Goal: Navigation & Orientation: Find specific page/section

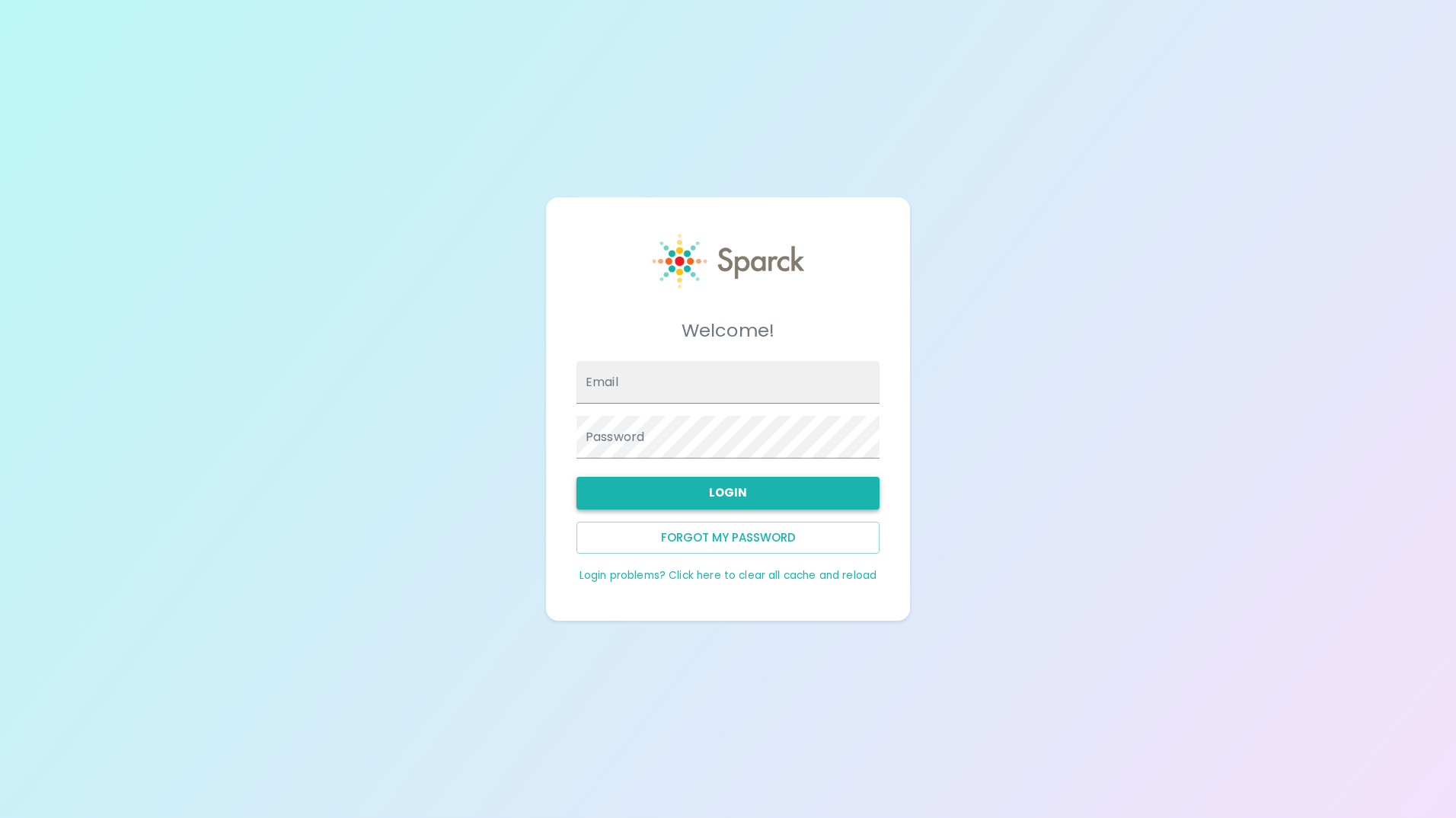
type input "[EMAIL_ADDRESS][DOMAIN_NAME]"
click at [696, 504] on button "Login" at bounding box center [728, 493] width 303 height 32
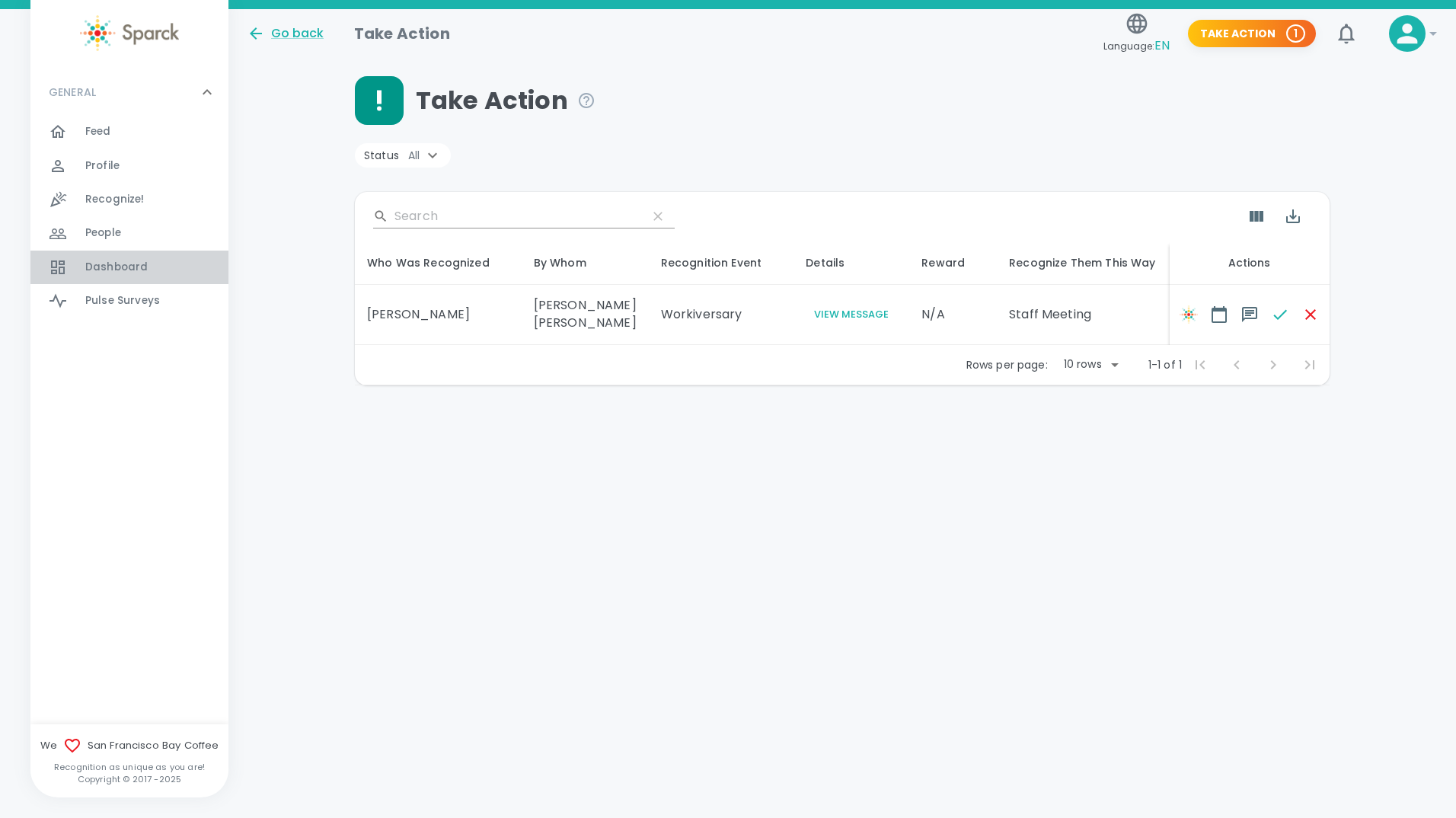
click at [128, 264] on span "Dashboard" at bounding box center [116, 267] width 62 height 15
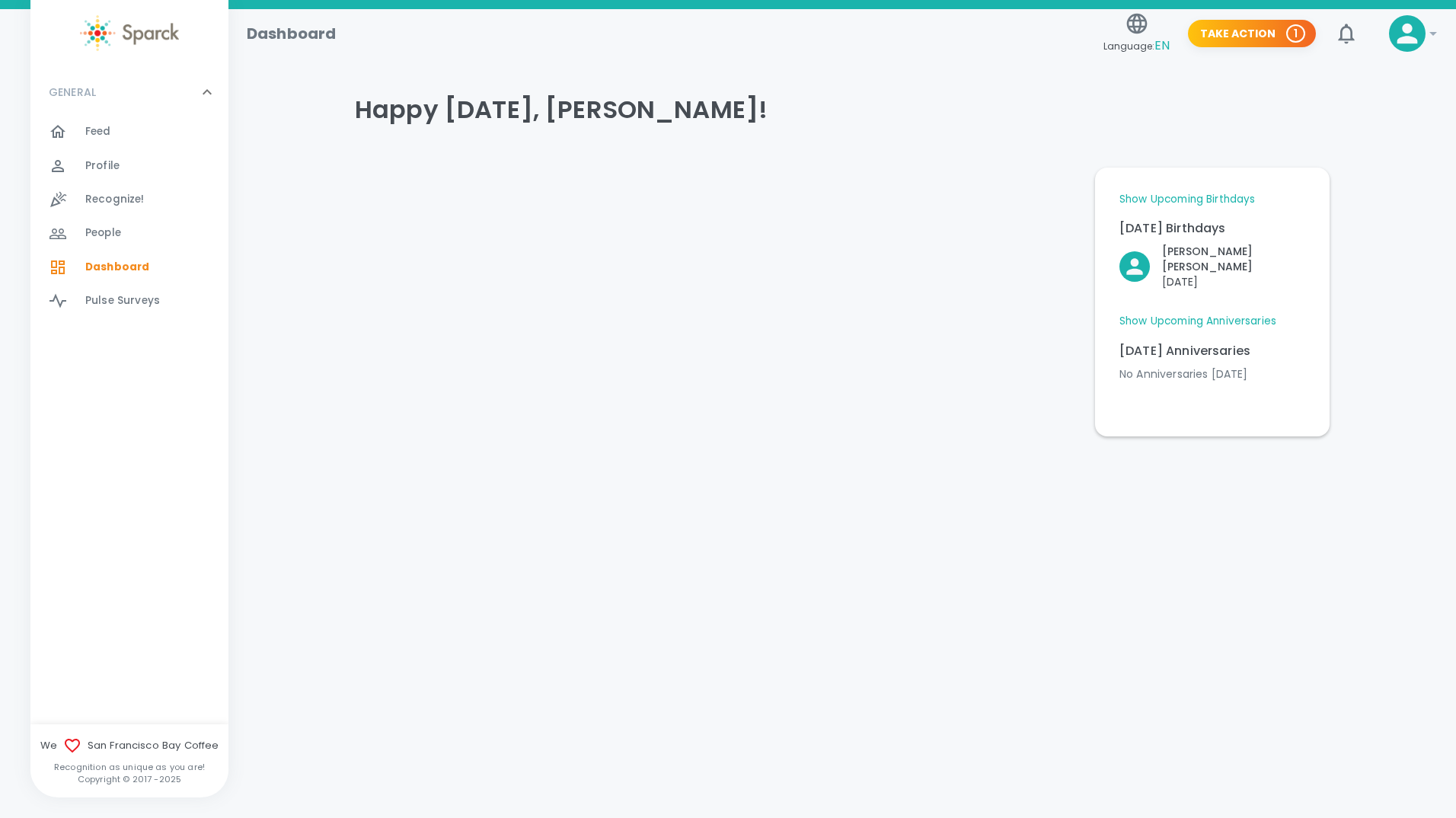
click at [1235, 199] on link "Show Upcoming Birthdays" at bounding box center [1187, 199] width 135 height 15
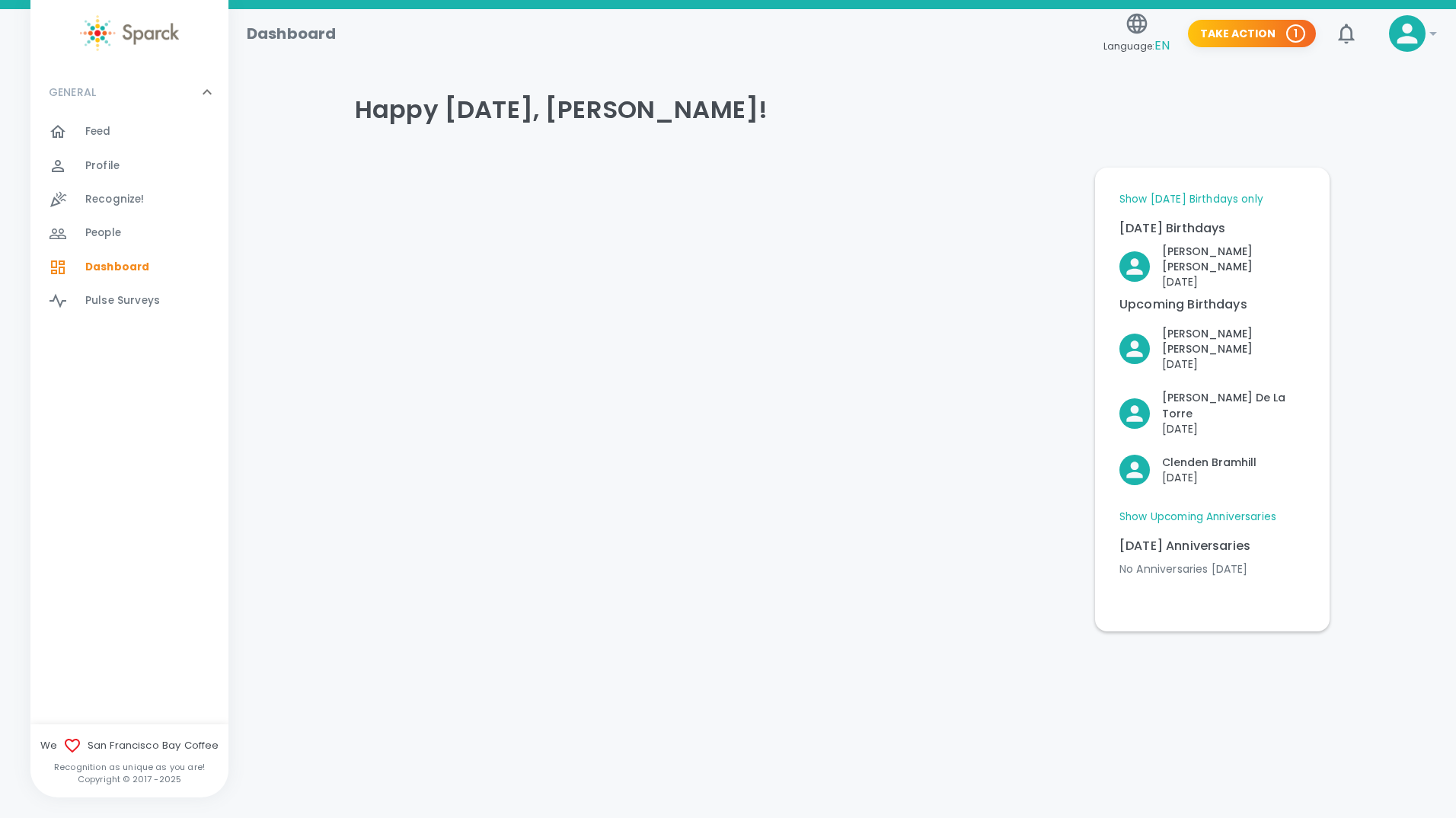
click at [1207, 197] on link "Show Today's Birthdays only" at bounding box center [1191, 199] width 144 height 15
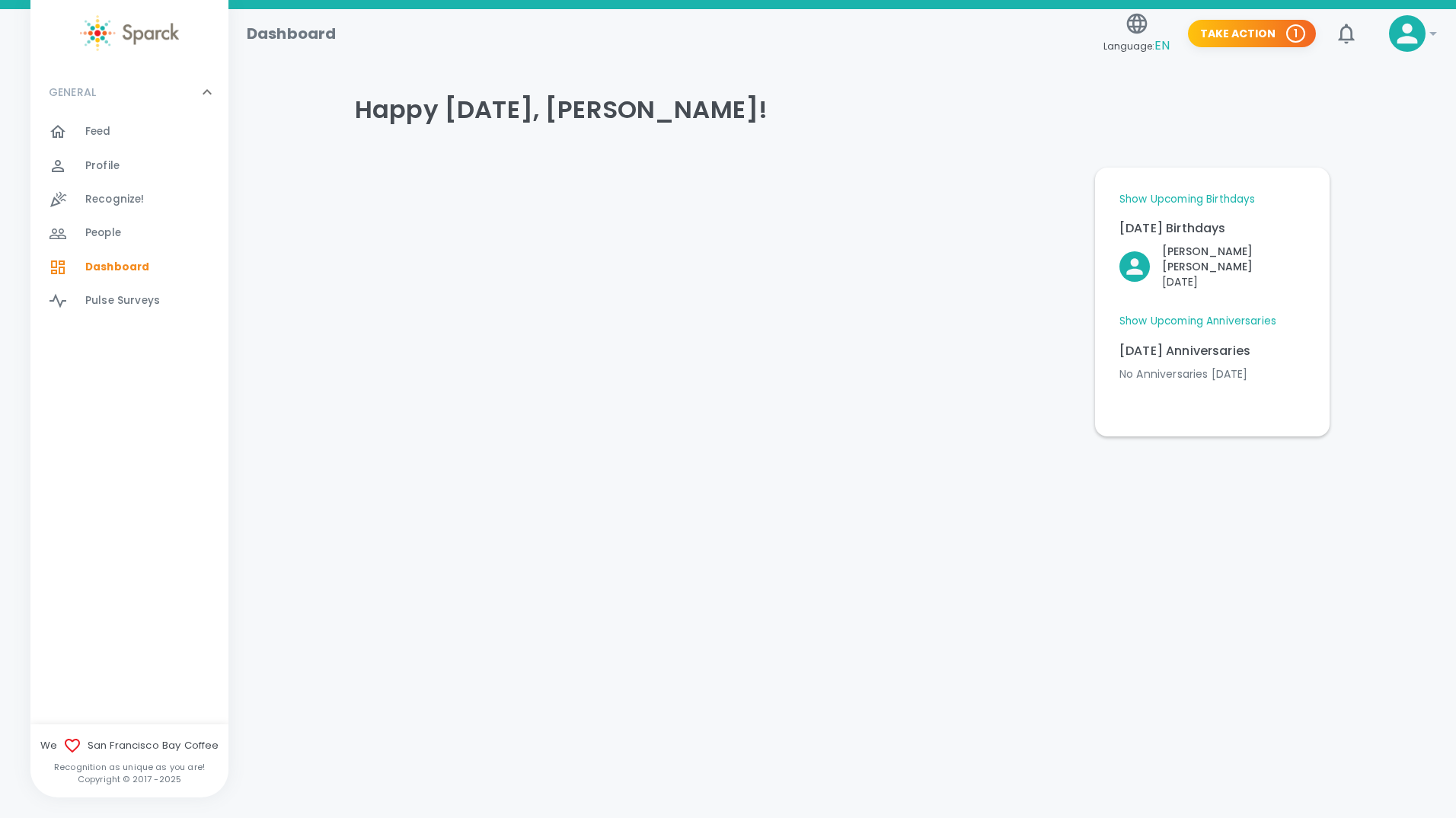
click at [1213, 314] on link "Show Upcoming Anniversaries" at bounding box center [1198, 321] width 157 height 15
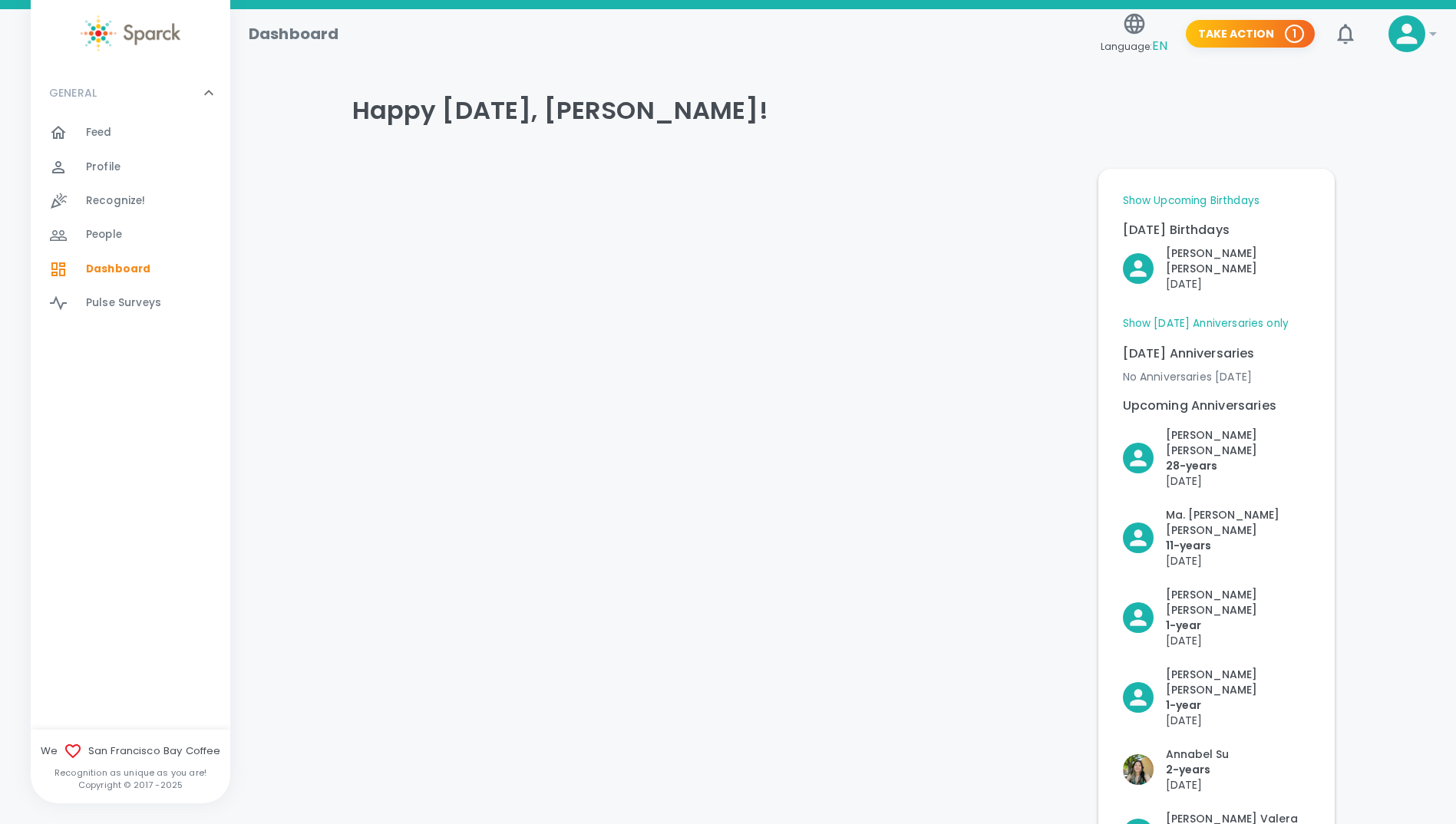
click at [114, 235] on span "People" at bounding box center [104, 234] width 36 height 15
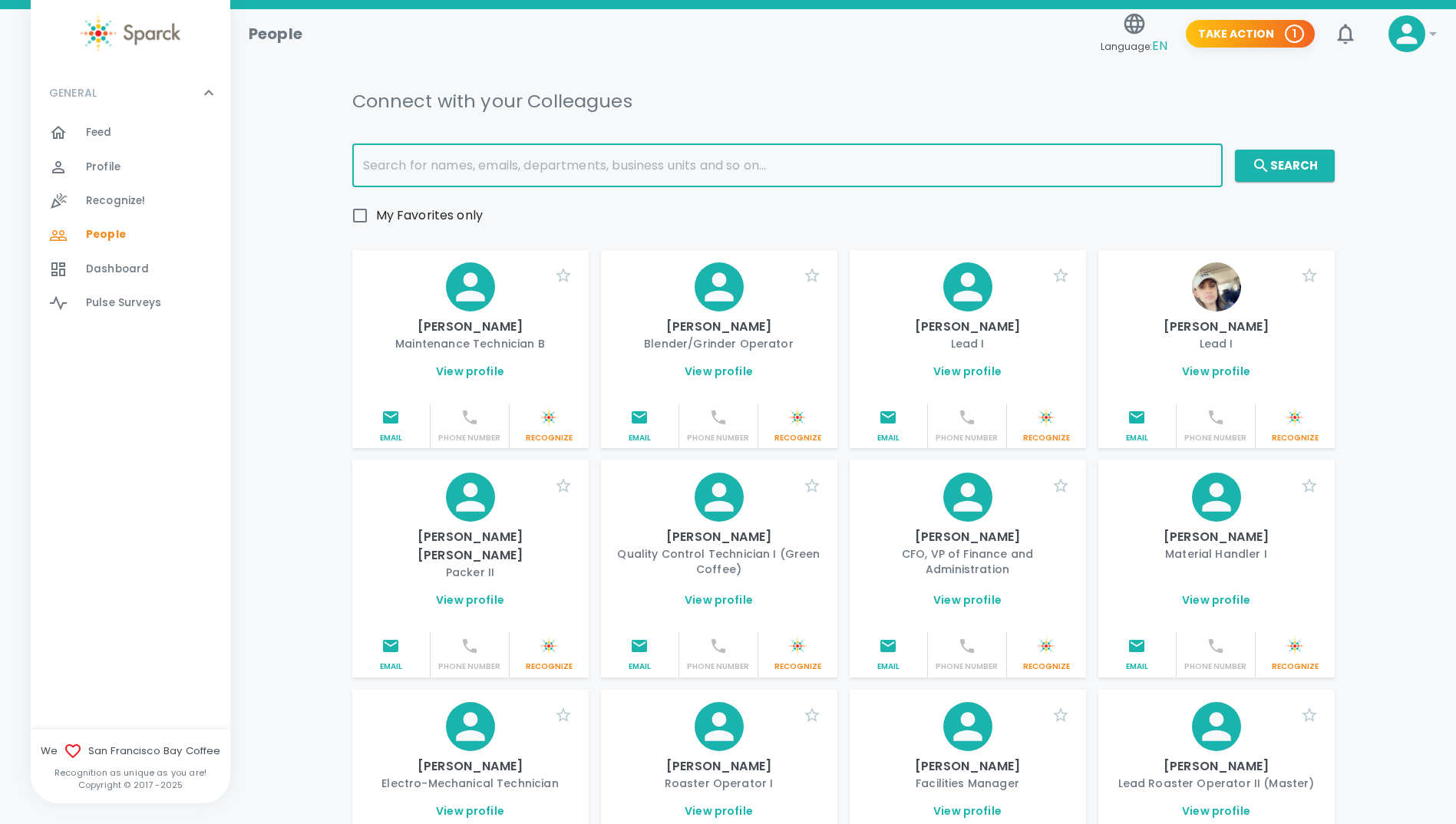
click at [612, 163] on input "text" at bounding box center [787, 166] width 870 height 43
type input "yesenia"
click at [1283, 175] on button "Search" at bounding box center [1284, 166] width 100 height 33
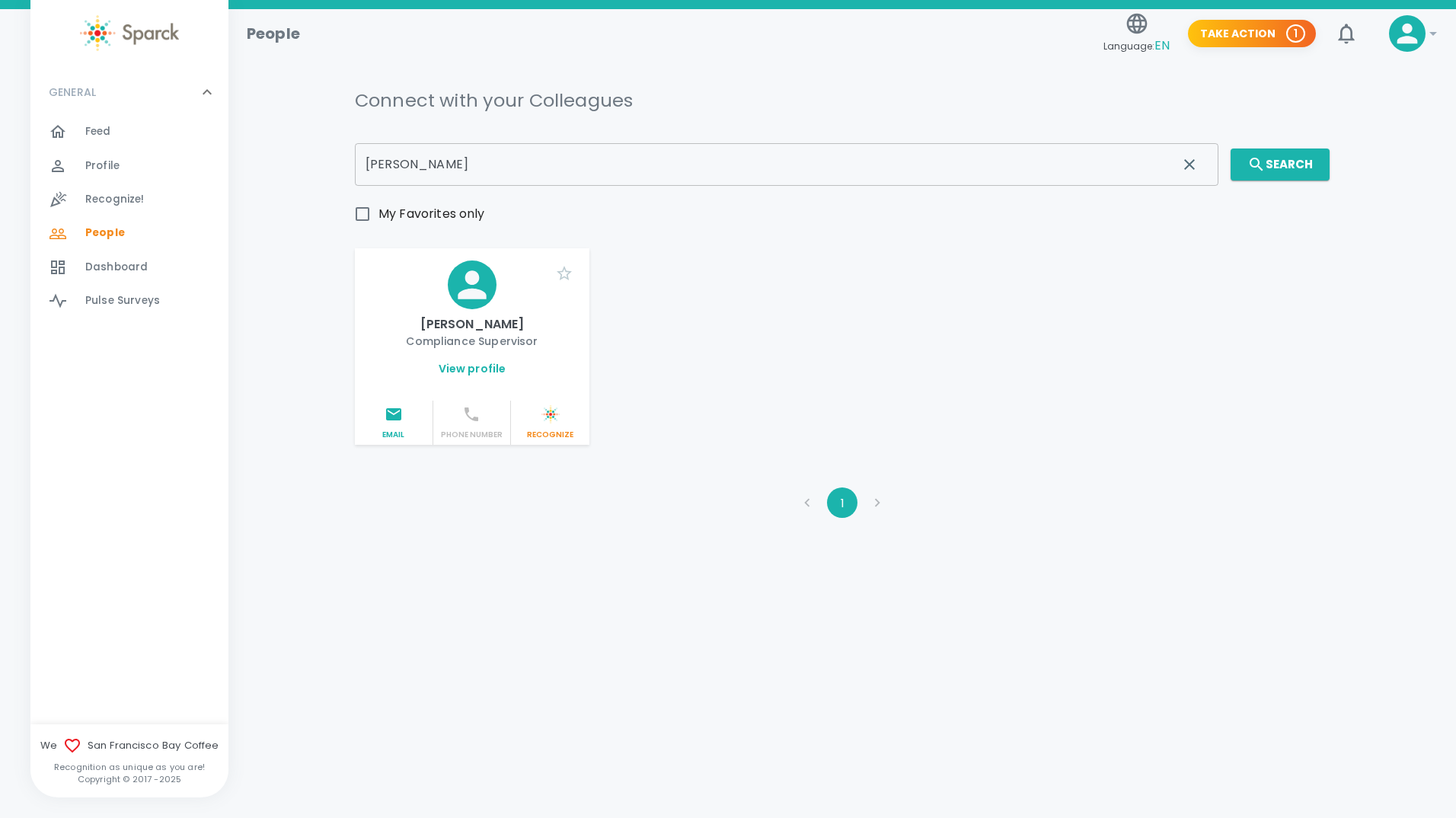
click at [416, 292] on div "Yesenia Ruvalcaba Compliance Supervisor" at bounding box center [472, 304] width 211 height 88
click at [487, 370] on link "View profile" at bounding box center [473, 368] width 68 height 15
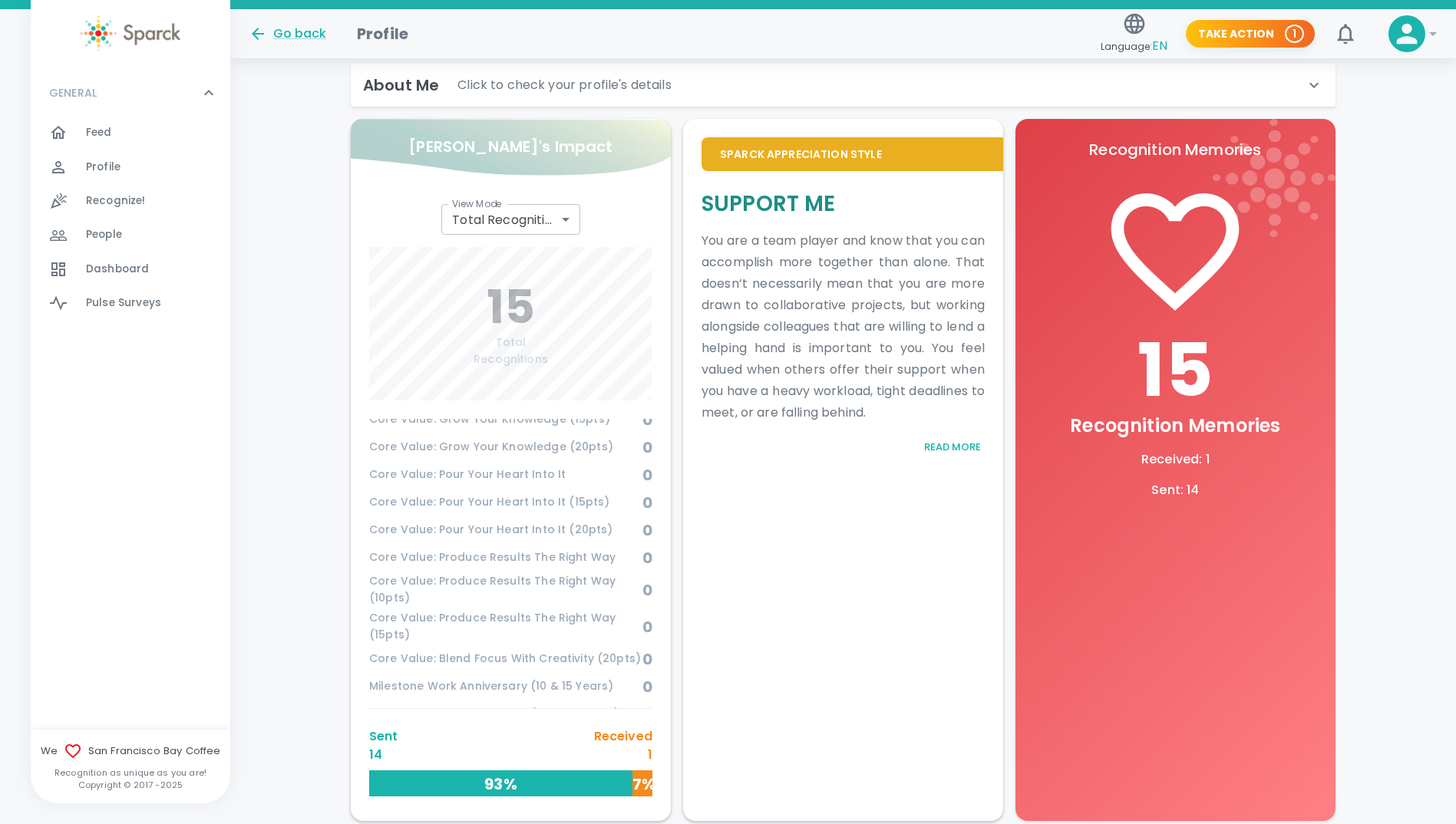
scroll to position [656, 0]
click at [565, 213] on body "Skip Navigation Go back Profile Language: EN Take Action 1 0 ! GENERAL 0 Feed 0…" at bounding box center [728, 239] width 1456 height 1324
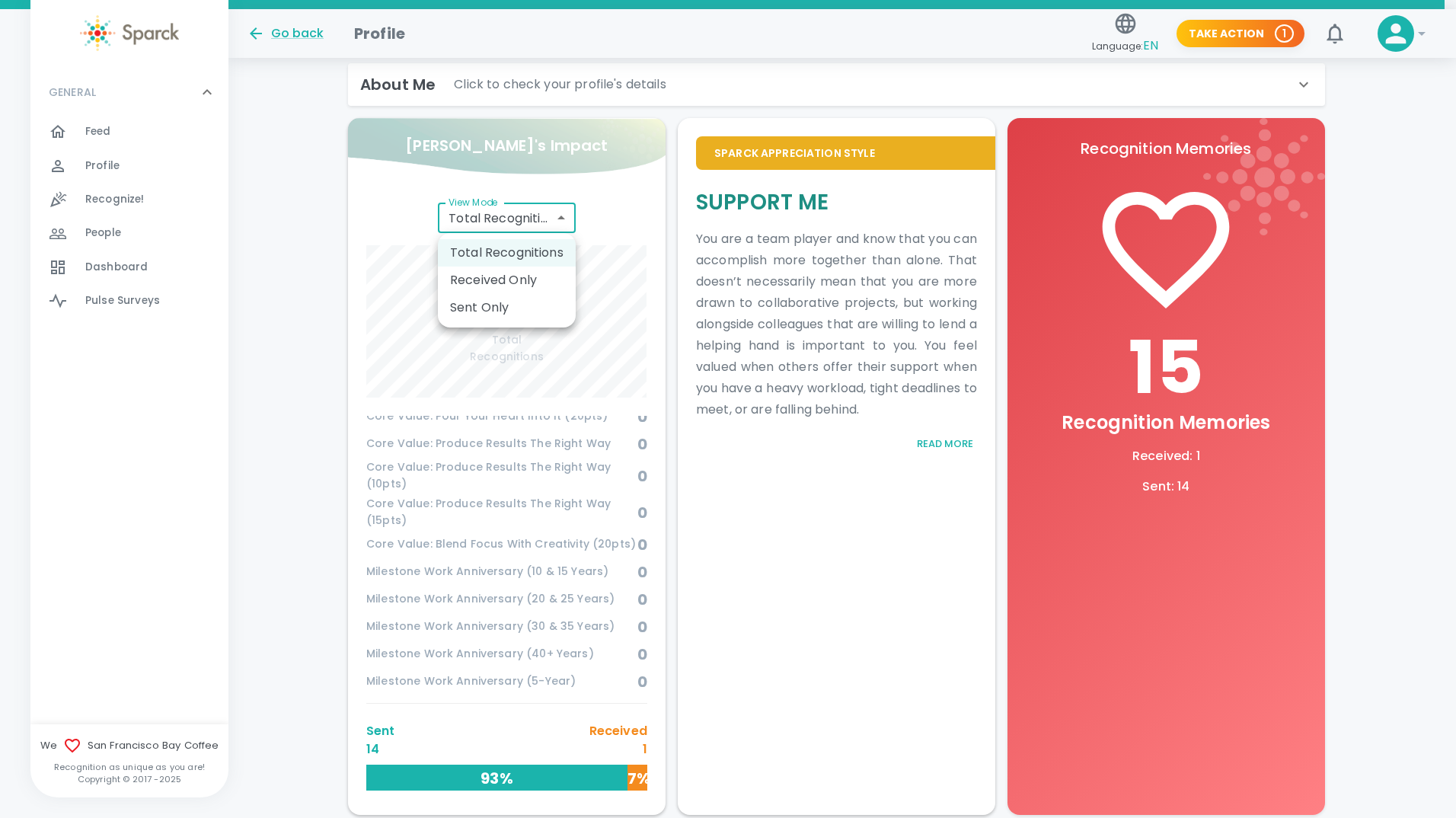
click at [562, 211] on div at bounding box center [728, 409] width 1456 height 818
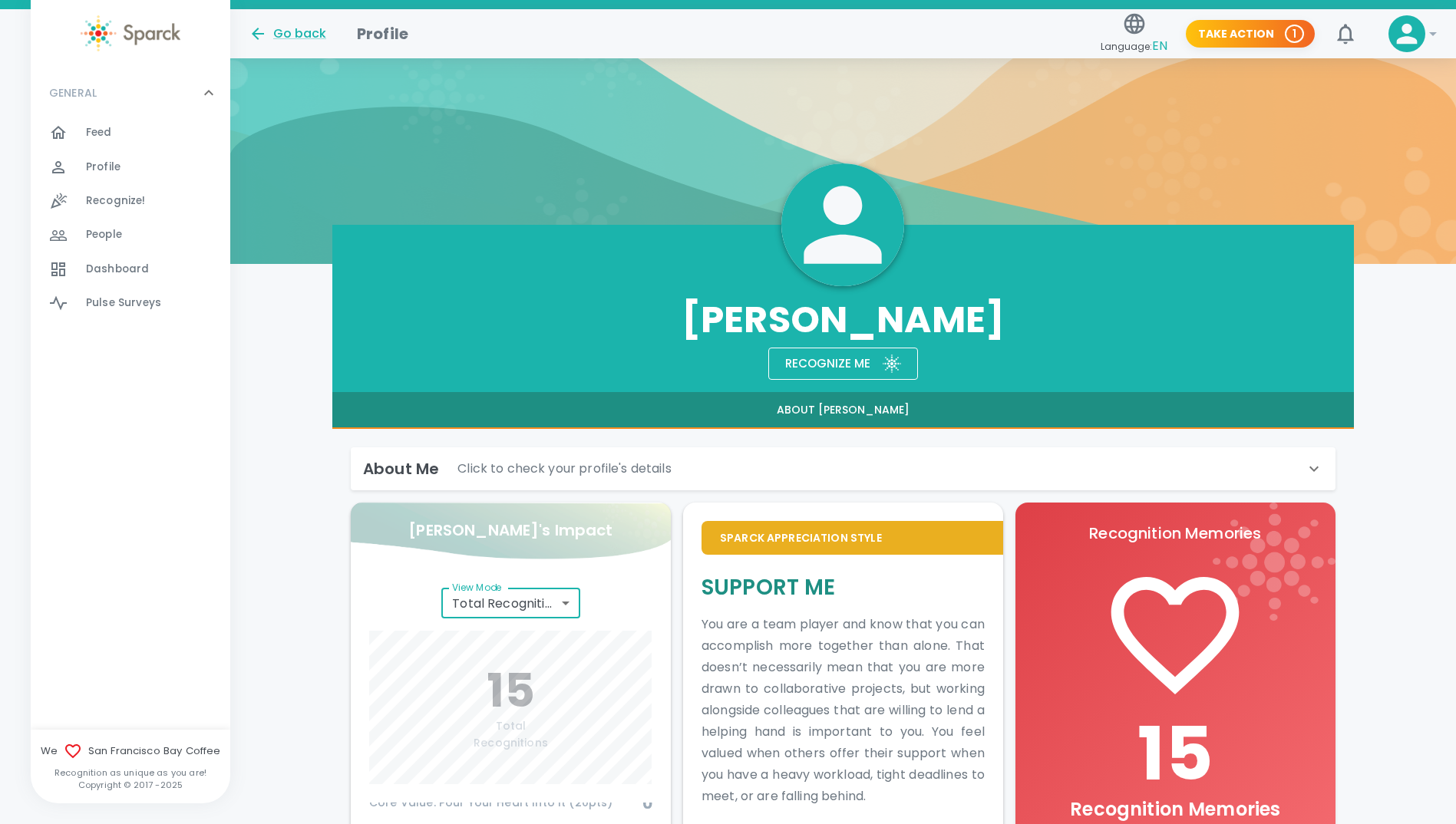
scroll to position [0, 0]
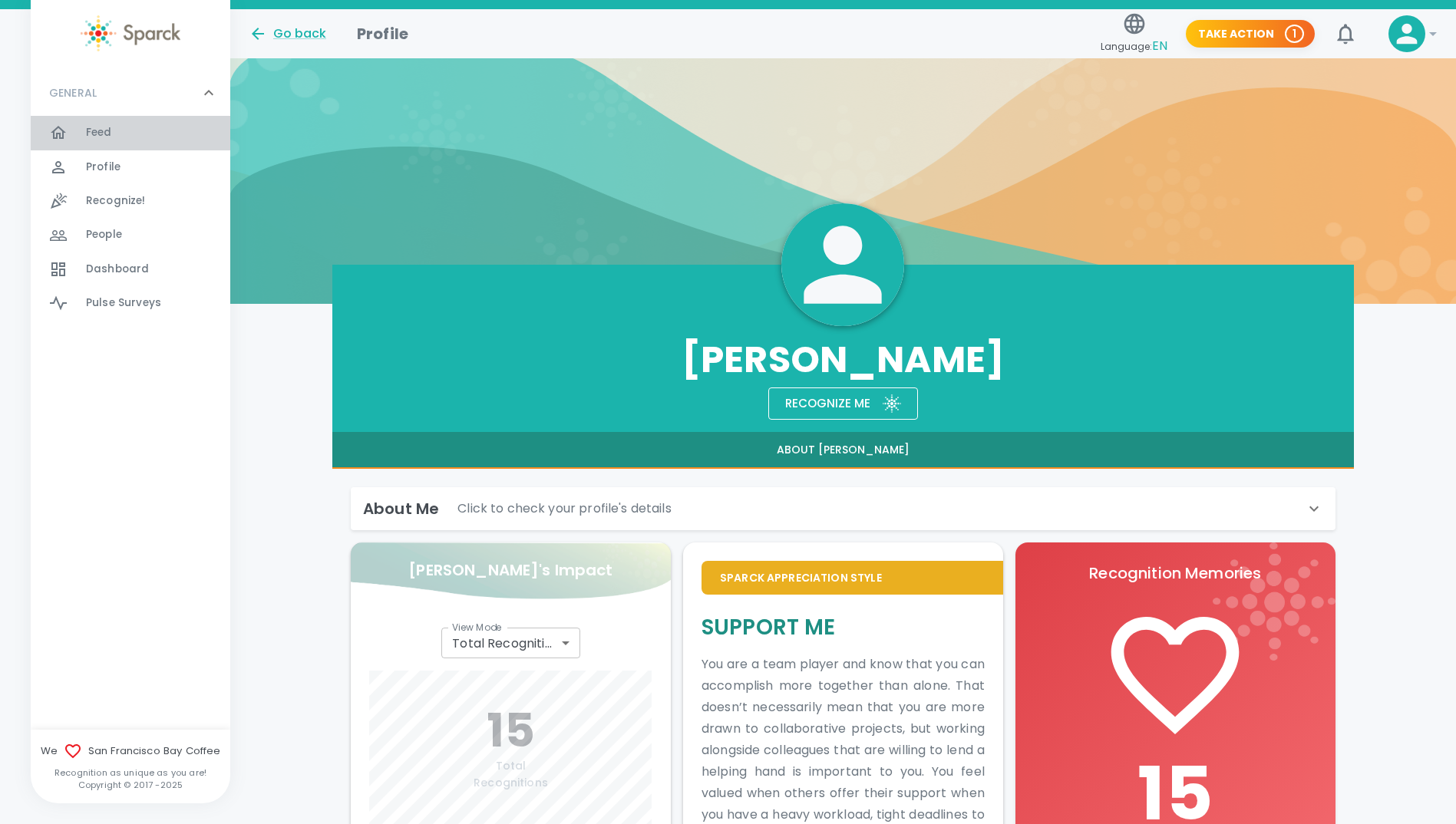
click at [100, 135] on span "Feed" at bounding box center [100, 132] width 26 height 15
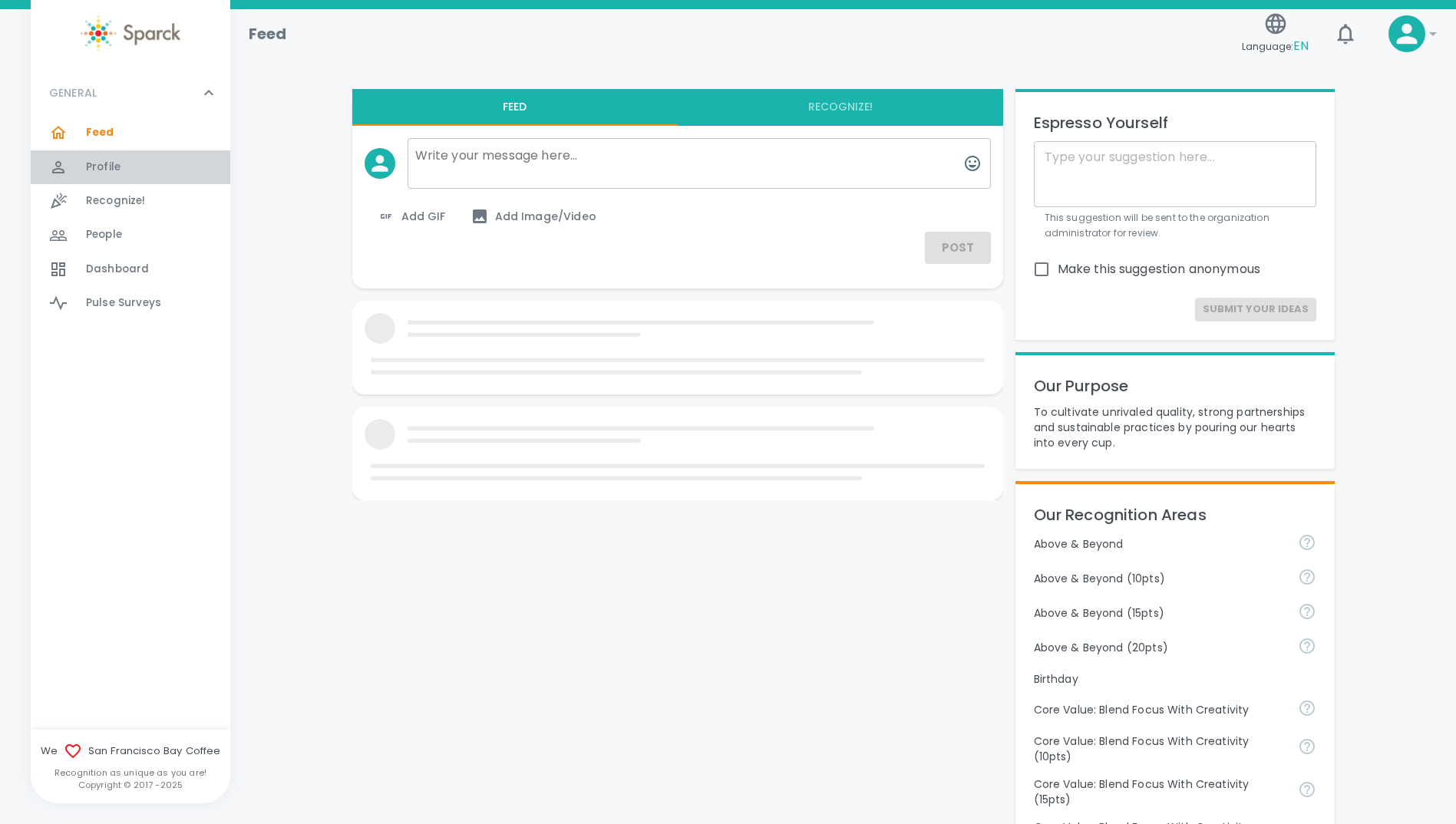
click at [100, 157] on span "Profile 0" at bounding box center [103, 167] width 34 height 21
